Goal: Information Seeking & Learning: Learn about a topic

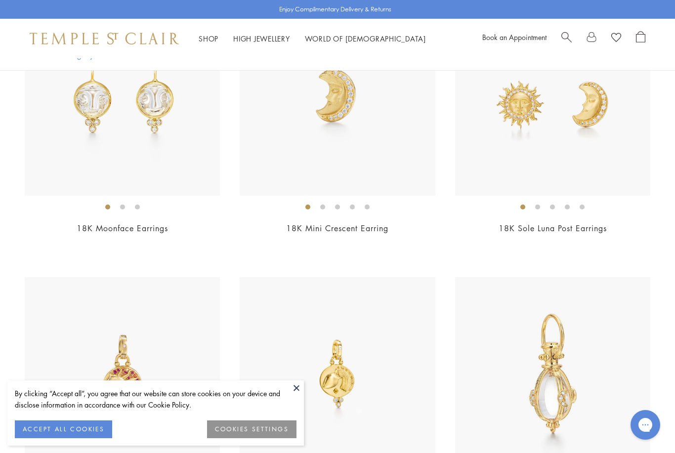
scroll to position [2519, 0]
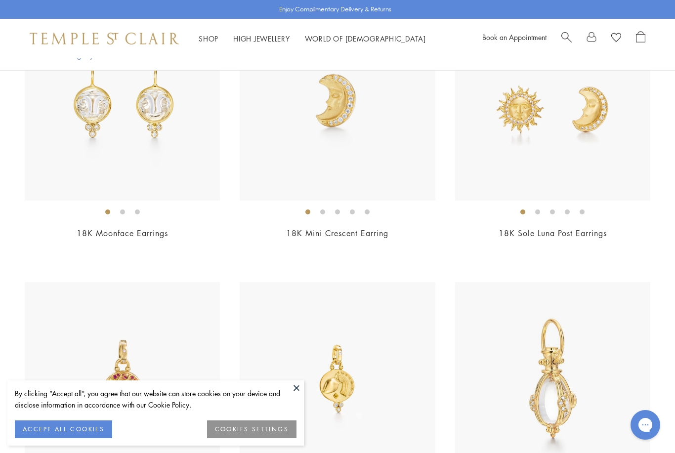
click at [255, 438] on button "COOKIES SETTINGS" at bounding box center [251, 429] width 89 height 18
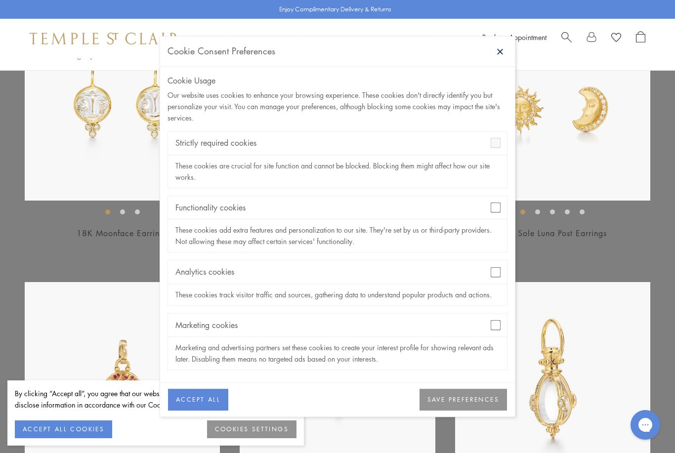
click at [479, 411] on button "SAVE PREFERENCES" at bounding box center [462, 400] width 87 height 22
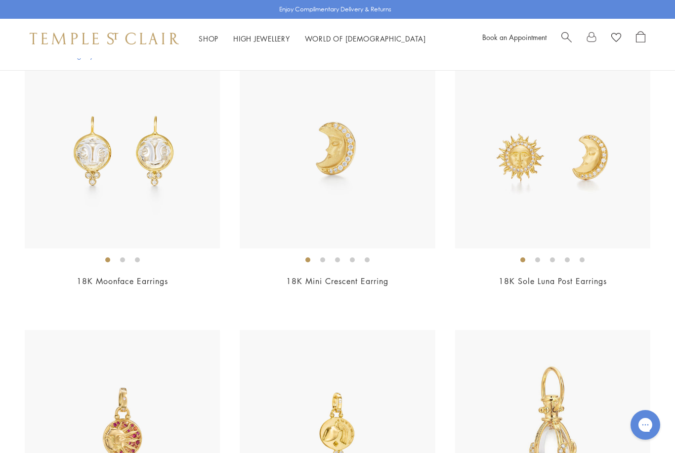
scroll to position [2470, 0]
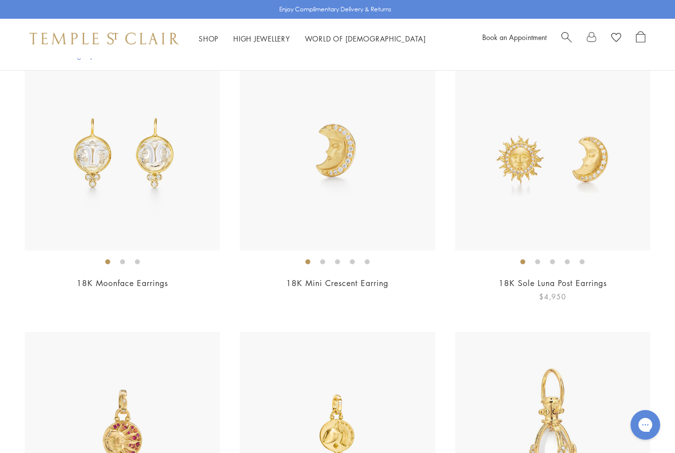
click at [603, 228] on img at bounding box center [552, 152] width 195 height 195
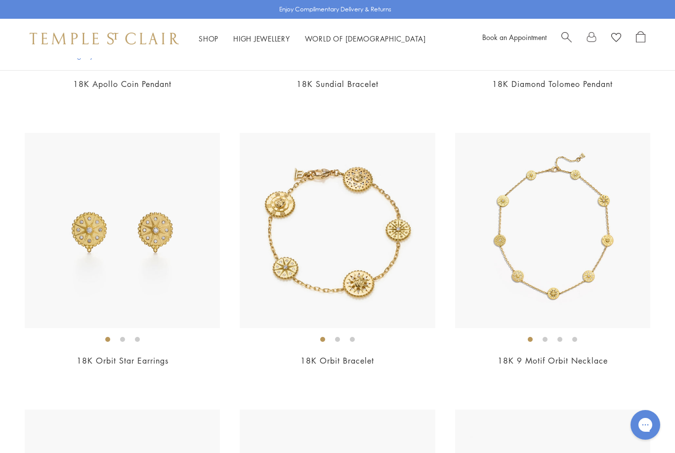
scroll to position [457, 0]
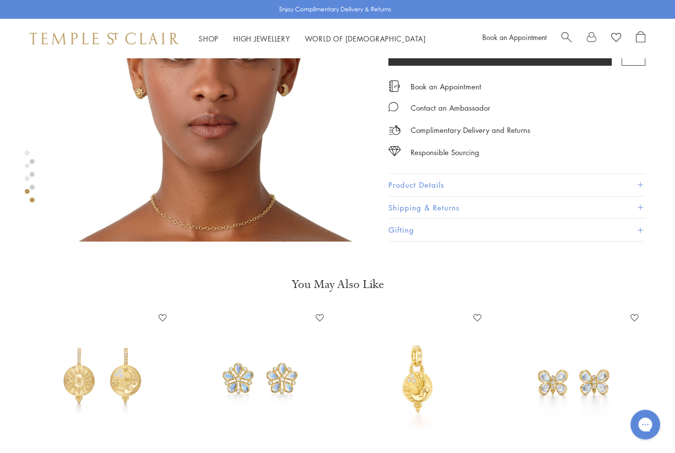
scroll to position [1146, 0]
click at [120, 387] on img at bounding box center [102, 379] width 138 height 138
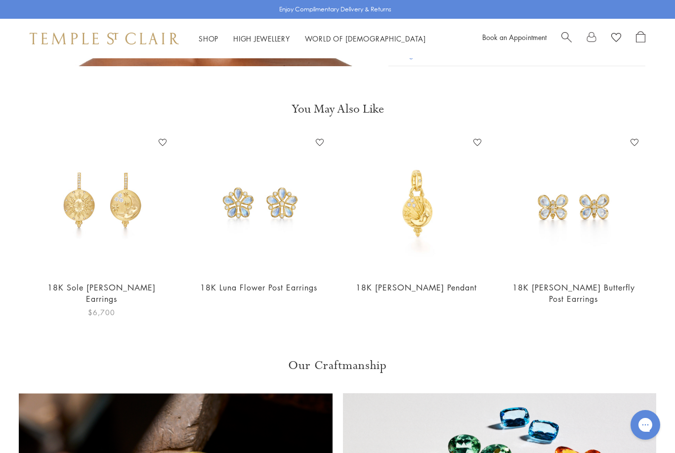
scroll to position [1177, 0]
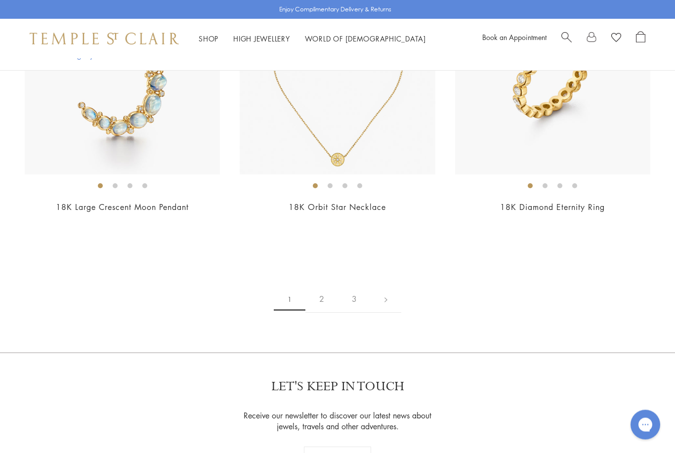
scroll to position [4759, 0]
click at [392, 292] on link at bounding box center [385, 298] width 31 height 27
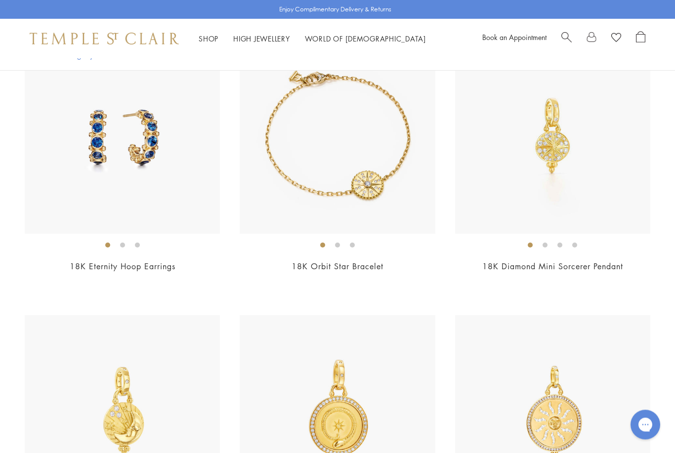
scroll to position [2486, 0]
click at [582, 215] on img at bounding box center [552, 136] width 195 height 195
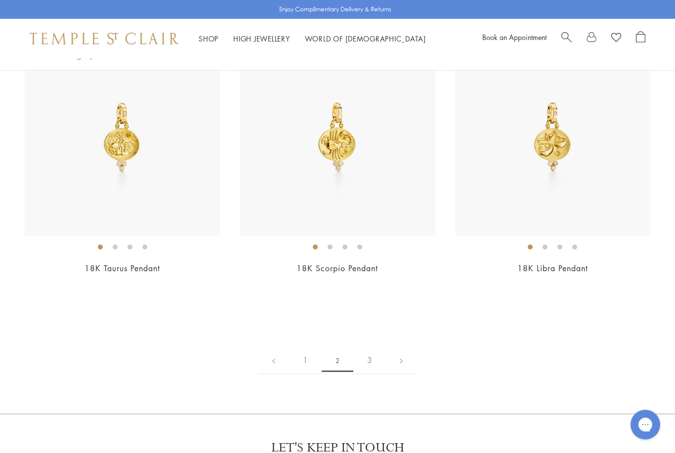
scroll to position [4698, 0]
click at [400, 353] on link at bounding box center [401, 359] width 31 height 27
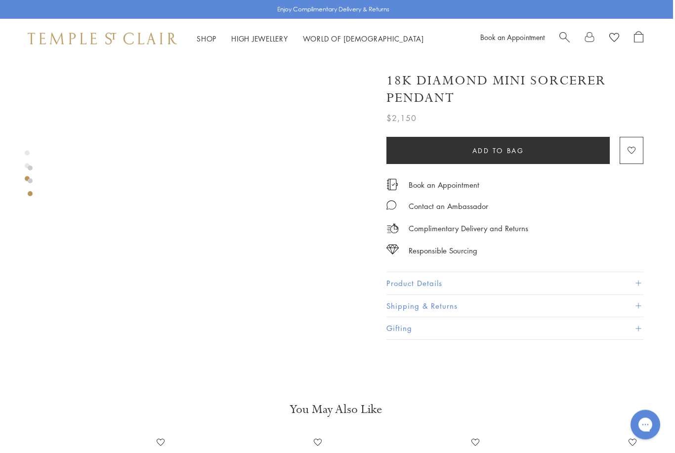
scroll to position [693, 2]
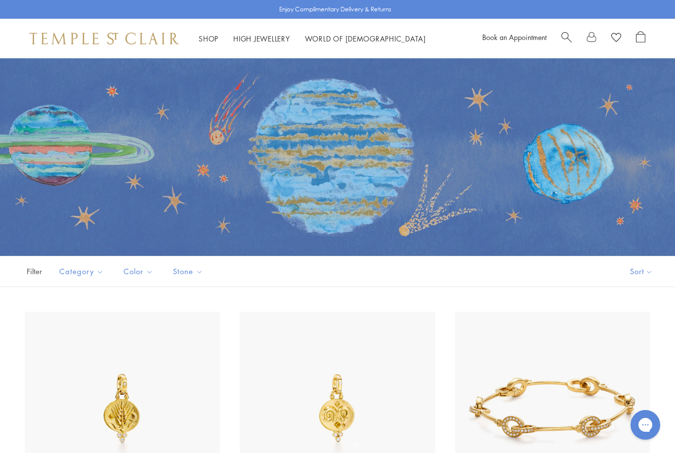
click at [273, 36] on link "High Jewellery High Jewellery" at bounding box center [261, 39] width 57 height 10
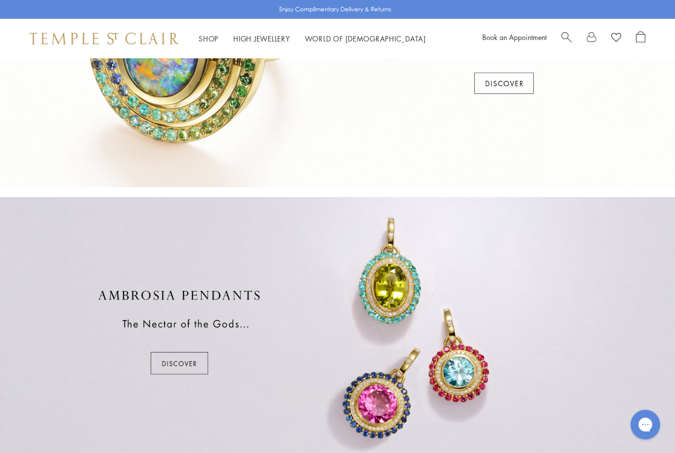
scroll to position [421, 0]
click at [187, 362] on div at bounding box center [337, 332] width 675 height 270
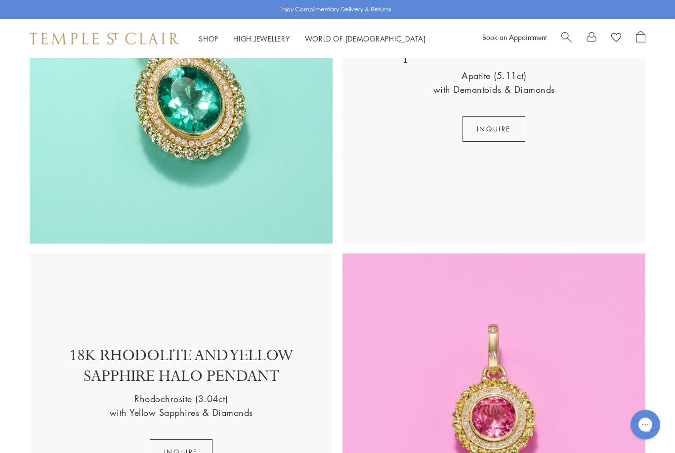
scroll to position [1376, 0]
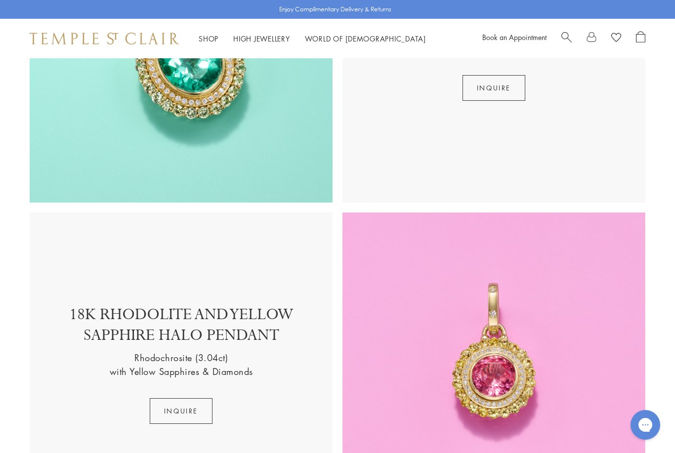
click at [523, 372] on img at bounding box center [493, 363] width 303 height 303
